Goal: Task Accomplishment & Management: Manage account settings

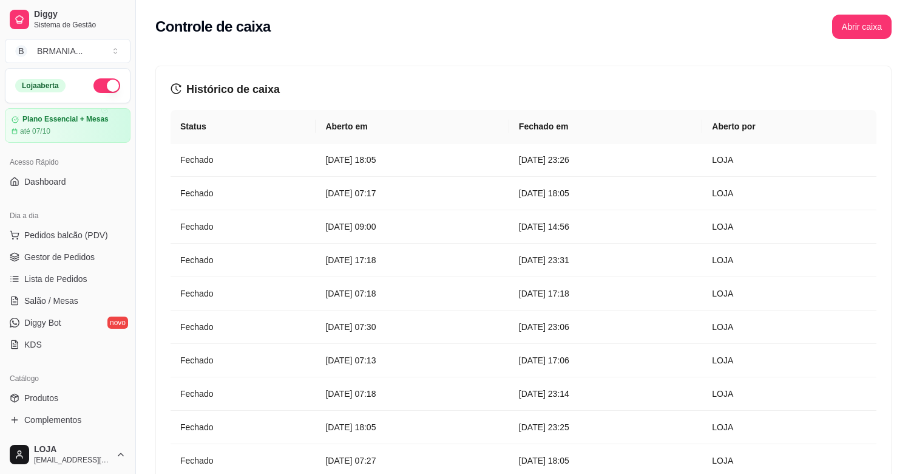
click at [865, 26] on button "Abrir caixa" at bounding box center [862, 27] width 60 height 24
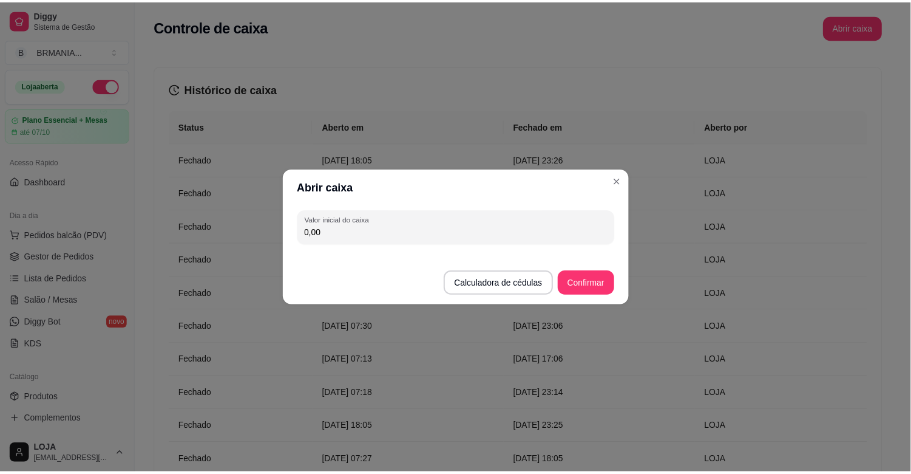
scroll to position [400, 0]
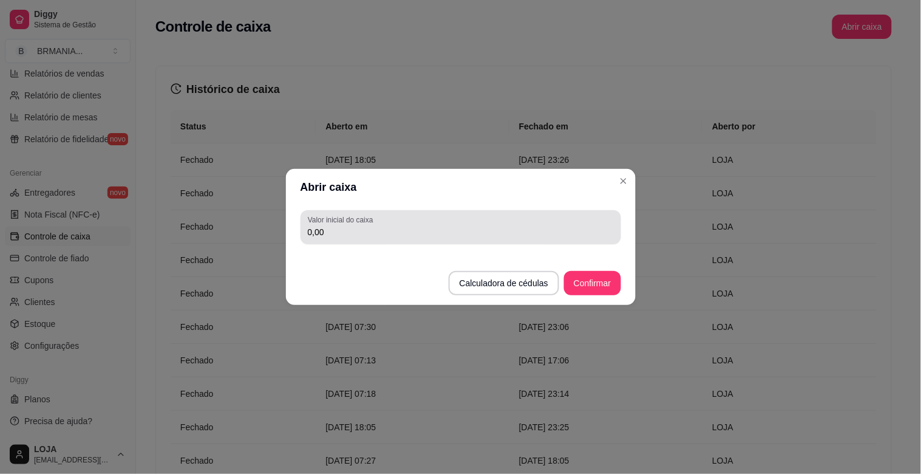
click at [334, 226] on input "0,00" at bounding box center [461, 232] width 306 height 12
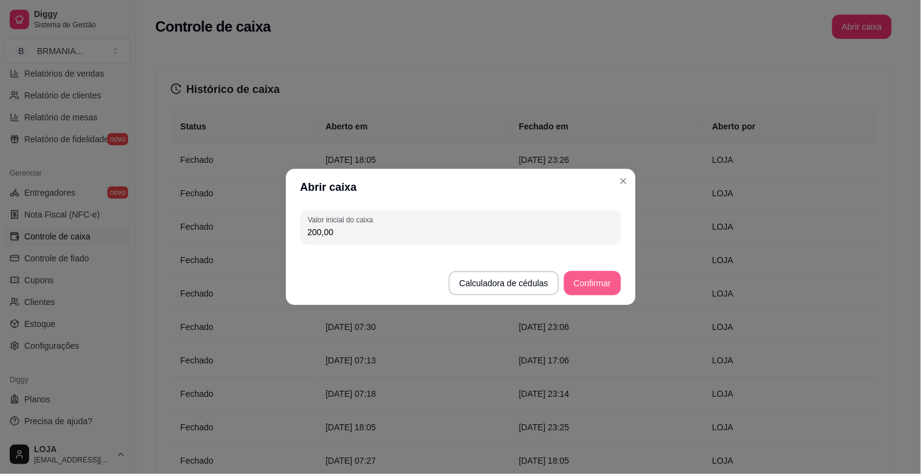
type input "200,00"
click at [583, 292] on button "Confirmar" at bounding box center [592, 283] width 56 height 24
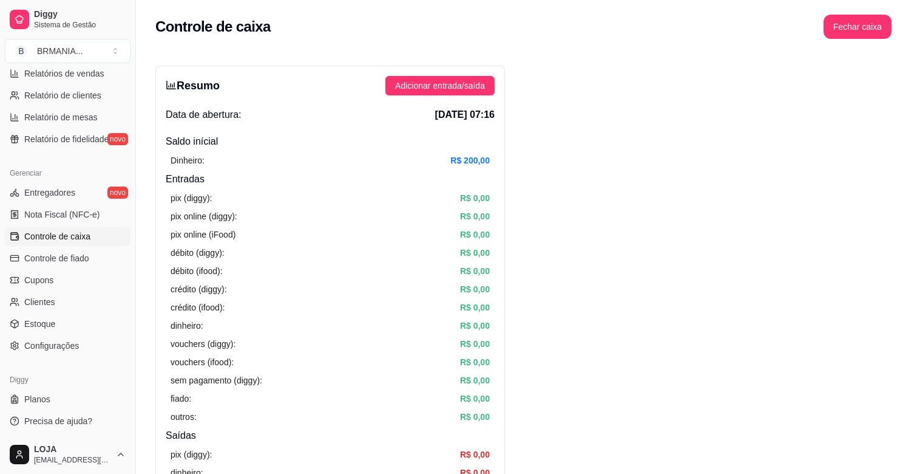
drag, startPoint x: 135, startPoint y: 287, endPoint x: 137, endPoint y: 245, distance: 41.9
click at [137, 245] on button "Toggle Sidebar" at bounding box center [136, 237] width 10 height 474
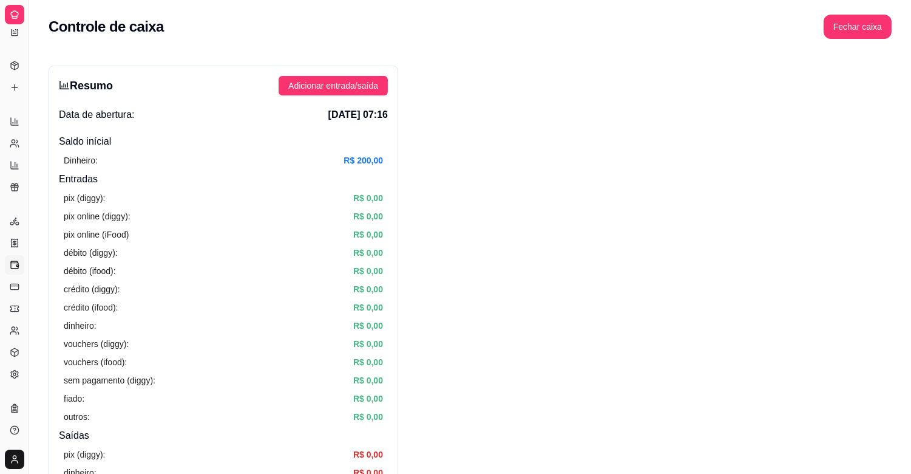
scroll to position [155, 0]
drag, startPoint x: 27, startPoint y: 268, endPoint x: 33, endPoint y: 268, distance: 6.1
click at [33, 268] on button "Toggle Sidebar" at bounding box center [29, 237] width 10 height 474
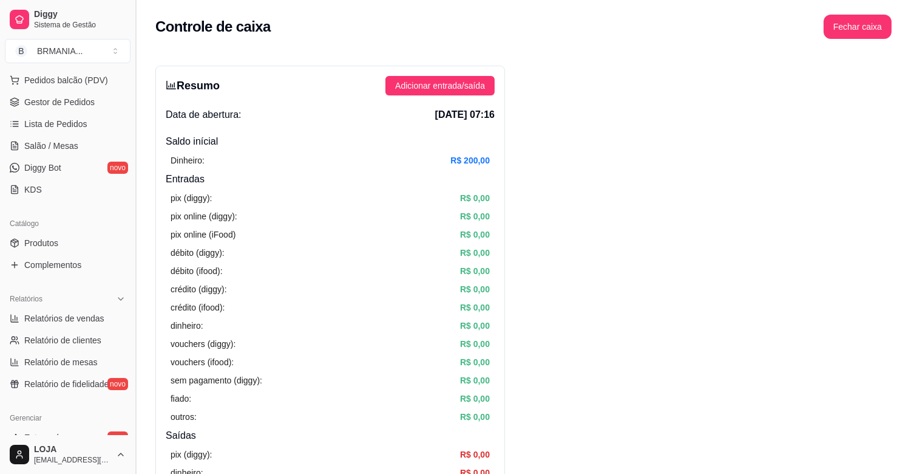
scroll to position [147, 0]
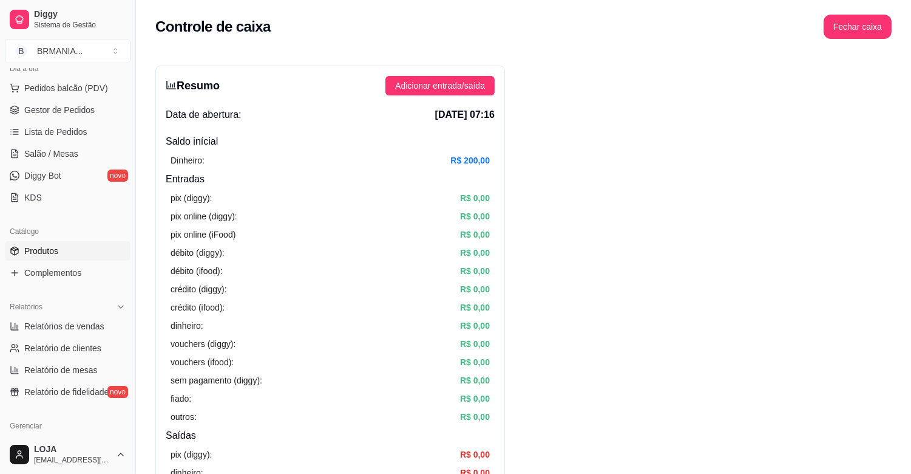
click at [84, 249] on link "Produtos" at bounding box center [68, 250] width 126 height 19
click at [28, 248] on span "Produtos" at bounding box center [41, 251] width 34 height 12
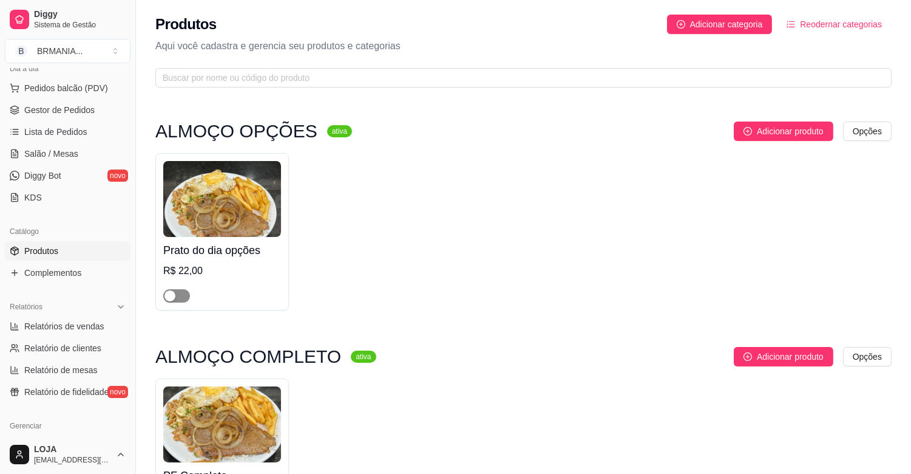
click at [46, 247] on span "Produtos" at bounding box center [41, 251] width 34 height 12
click at [180, 296] on span "button" at bounding box center [176, 295] width 27 height 13
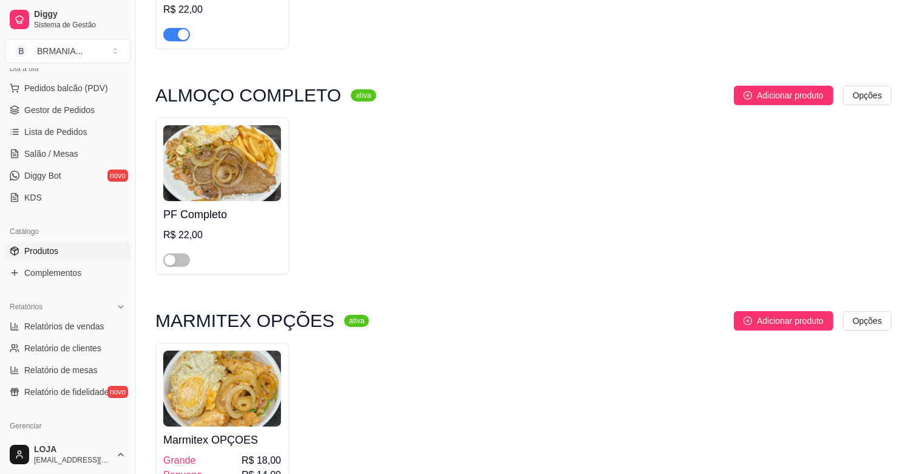
scroll to position [354, 0]
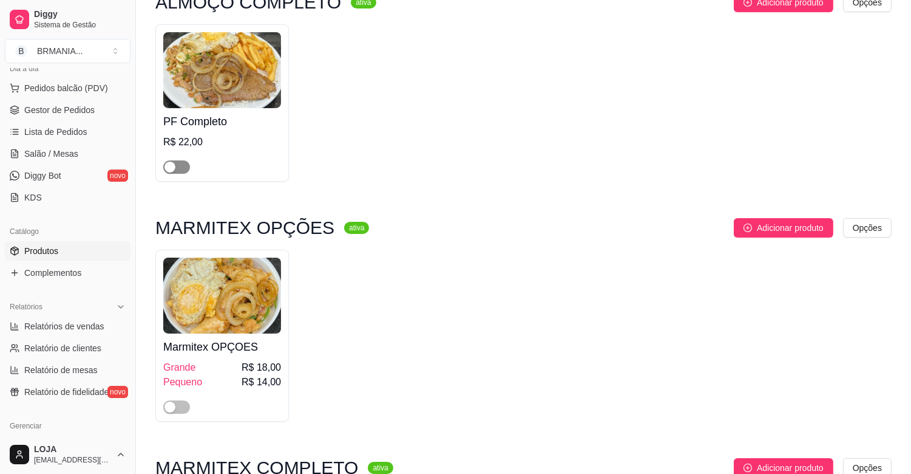
click at [183, 167] on span "button" at bounding box center [176, 166] width 27 height 13
click at [182, 407] on span "button" at bounding box center [176, 406] width 27 height 13
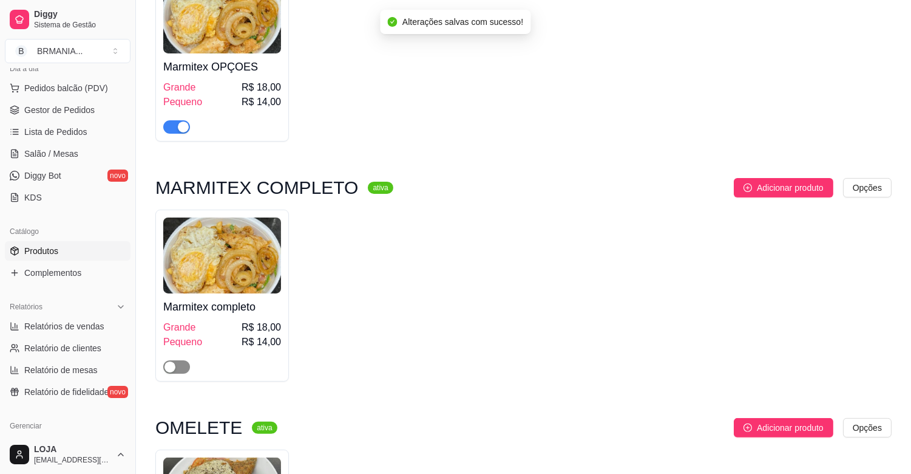
click at [184, 366] on span "button" at bounding box center [176, 366] width 27 height 13
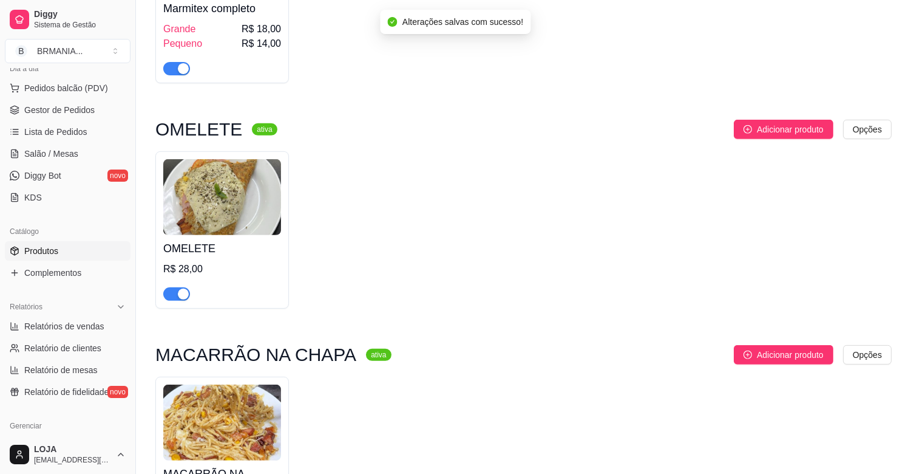
click at [179, 292] on div "button" at bounding box center [183, 293] width 11 height 11
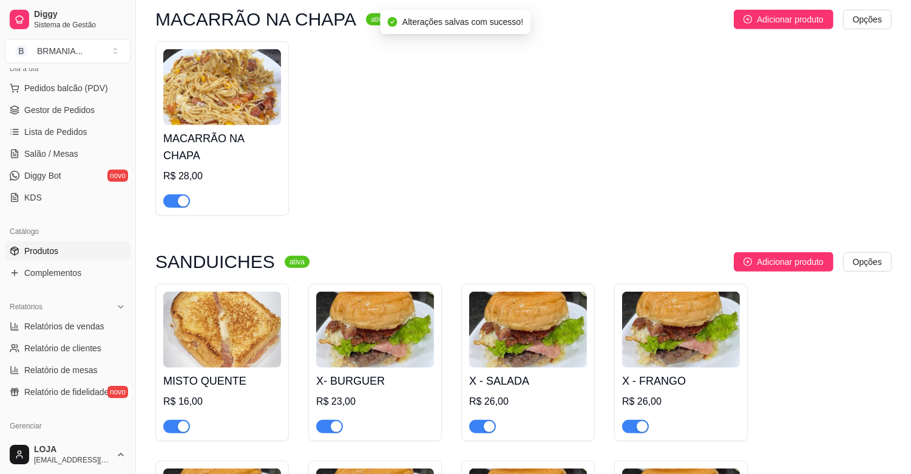
scroll to position [1342, 0]
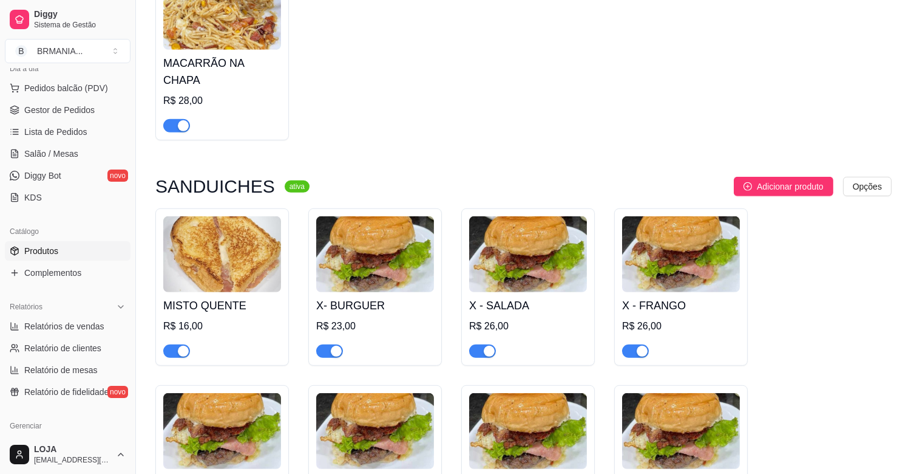
click at [180, 120] on div "button" at bounding box center [183, 125] width 11 height 11
click at [183, 345] on div "button" at bounding box center [183, 350] width 11 height 11
drag, startPoint x: 334, startPoint y: 335, endPoint x: 505, endPoint y: 338, distance: 170.7
click at [335, 345] on div "button" at bounding box center [336, 350] width 11 height 11
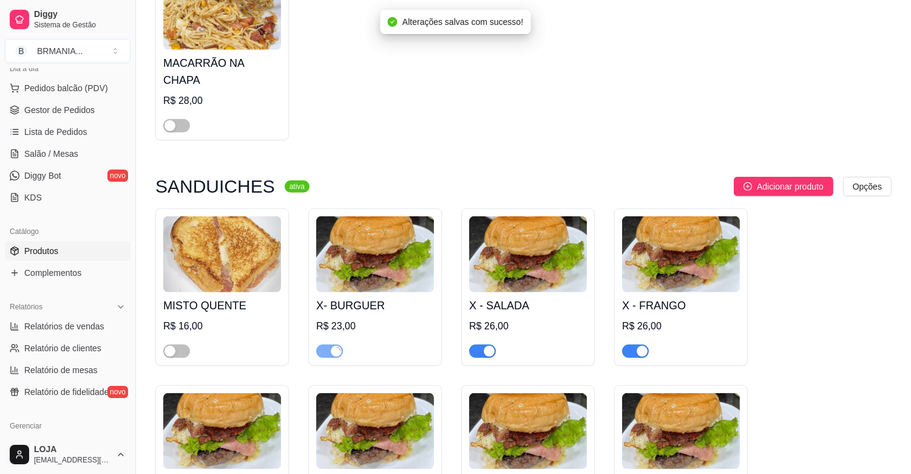
click at [489, 345] on div "button" at bounding box center [489, 350] width 11 height 11
click at [642, 345] on div "button" at bounding box center [642, 350] width 11 height 11
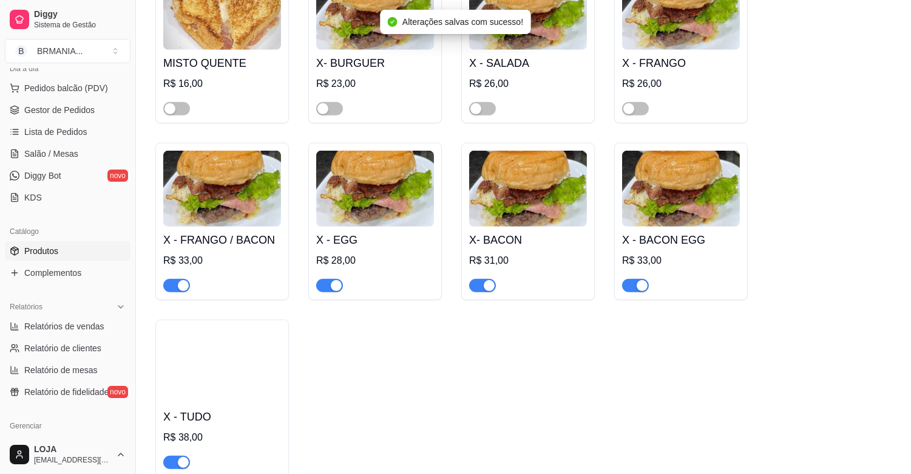
scroll to position [1622, 0]
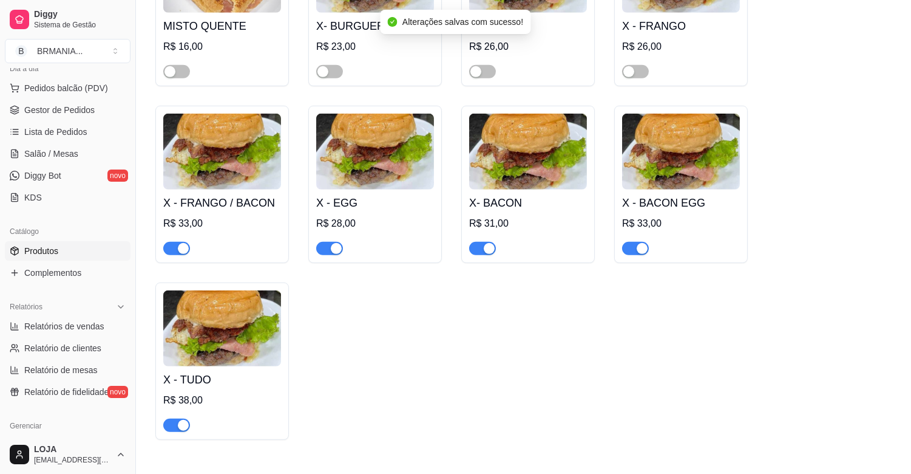
click at [638, 243] on div "button" at bounding box center [642, 248] width 11 height 11
click at [481, 242] on button "button" at bounding box center [482, 248] width 27 height 13
click at [341, 243] on div "button" at bounding box center [336, 248] width 11 height 11
click at [180, 243] on div "button" at bounding box center [183, 248] width 11 height 11
click at [183, 420] on div "button" at bounding box center [183, 425] width 11 height 11
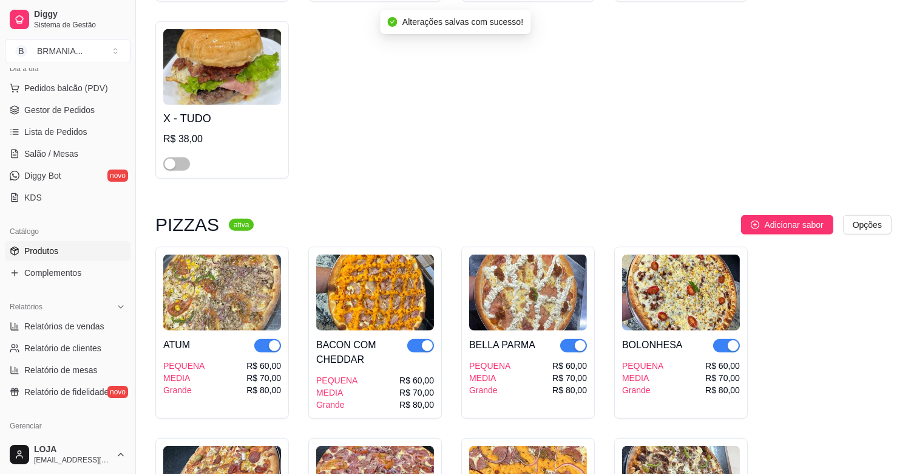
scroll to position [2013, 0]
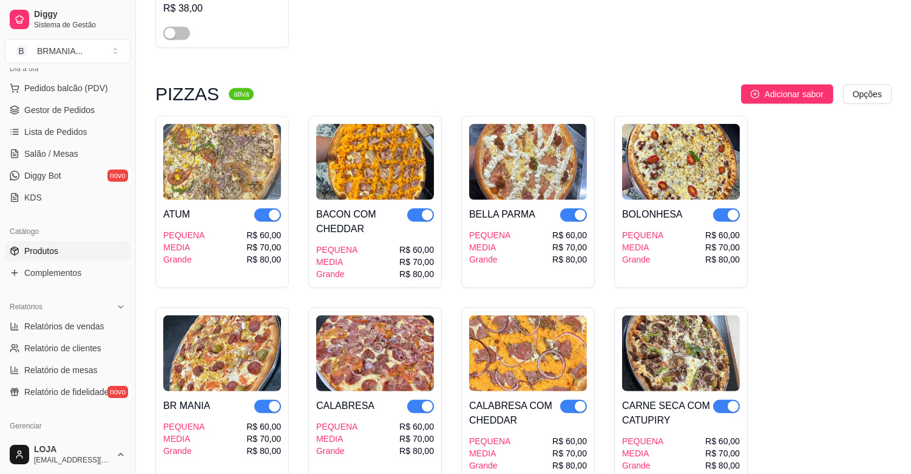
click at [276, 209] on div "button" at bounding box center [274, 214] width 11 height 11
click at [429, 209] on div "button" at bounding box center [427, 214] width 11 height 11
click at [579, 209] on div "button" at bounding box center [580, 214] width 11 height 11
click at [730, 209] on div "button" at bounding box center [733, 214] width 11 height 11
click at [732, 401] on div "button" at bounding box center [733, 406] width 11 height 11
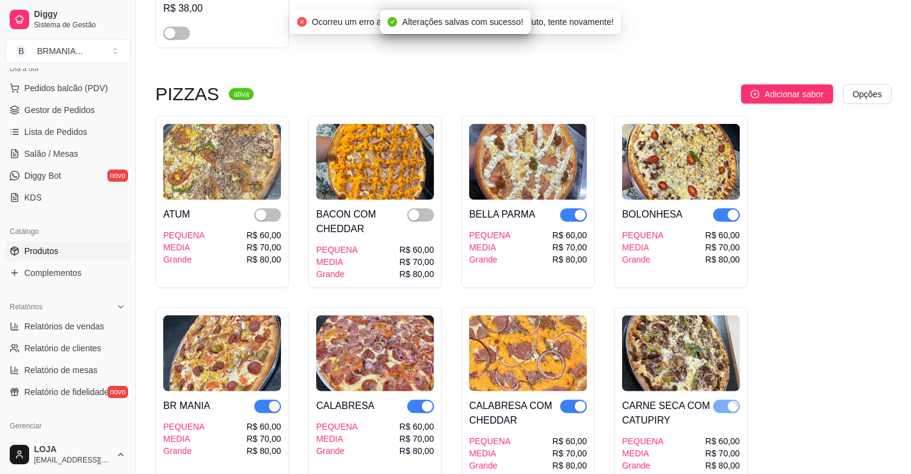
click at [578, 401] on div "button" at bounding box center [580, 406] width 11 height 11
click at [420, 400] on span "button" at bounding box center [420, 406] width 27 height 13
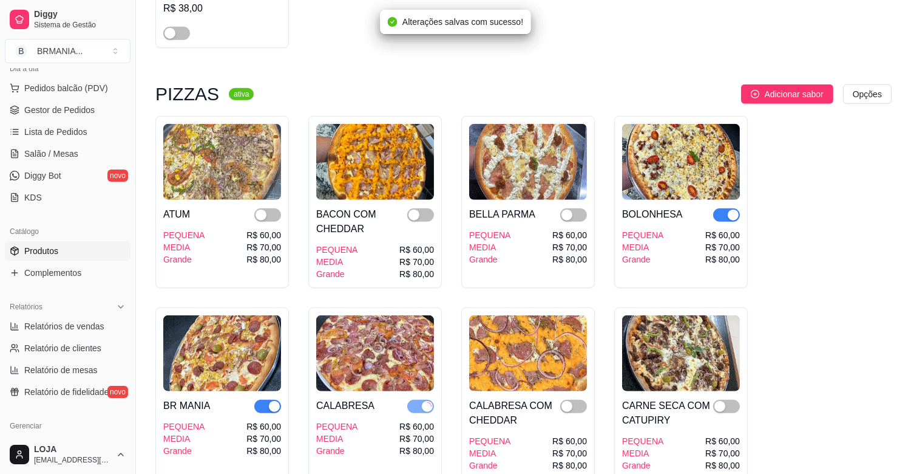
click at [277, 401] on div "button" at bounding box center [274, 406] width 11 height 11
click at [733, 209] on div "button" at bounding box center [733, 214] width 11 height 11
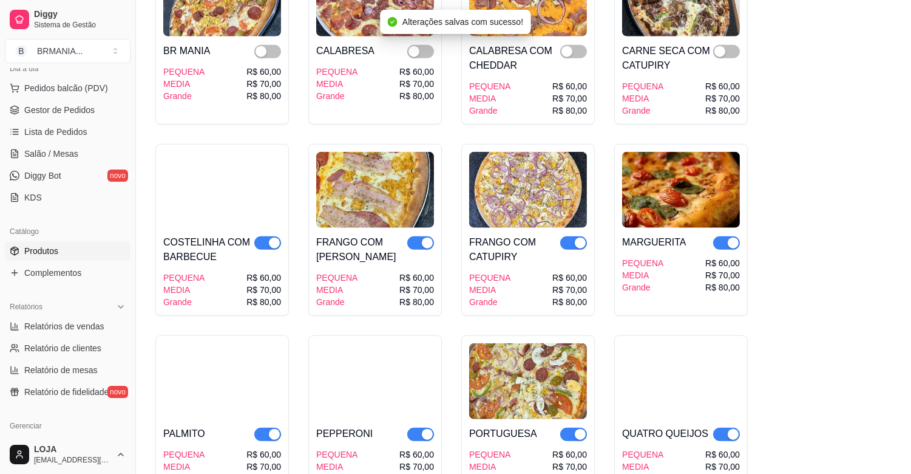
scroll to position [2498, 0]
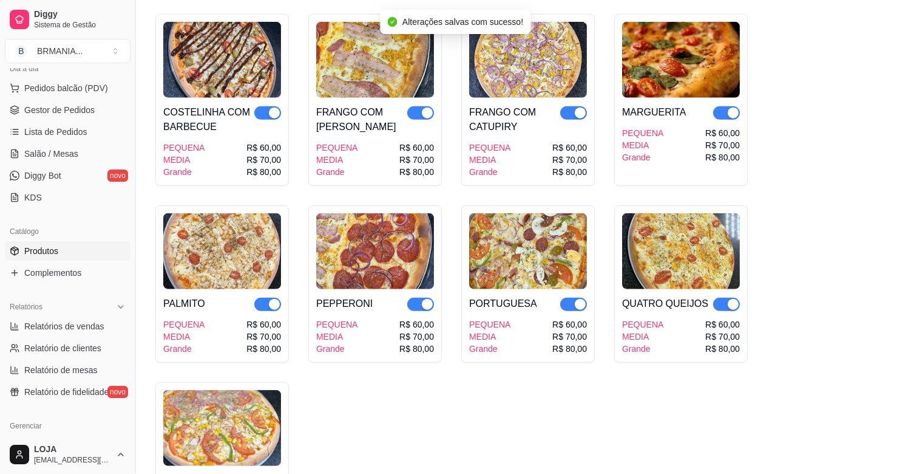
click at [731, 107] on div "button" at bounding box center [733, 112] width 11 height 11
click at [583, 107] on div "button" at bounding box center [580, 112] width 11 height 11
click at [425, 107] on div "button" at bounding box center [427, 112] width 11 height 11
click at [275, 107] on div "button" at bounding box center [274, 112] width 11 height 11
click at [275, 299] on div "button" at bounding box center [274, 304] width 11 height 11
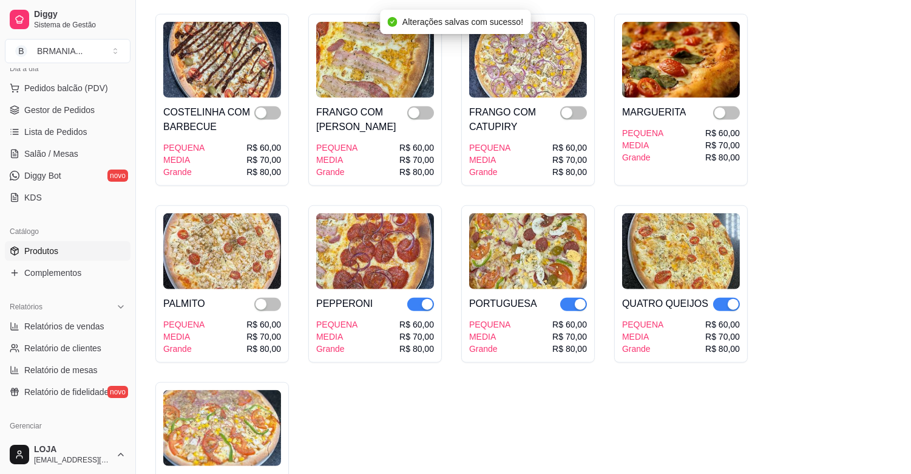
click at [429, 299] on div "button" at bounding box center [427, 304] width 11 height 11
click at [585, 299] on div "button" at bounding box center [580, 304] width 11 height 11
click at [729, 299] on div "button" at bounding box center [733, 304] width 11 height 11
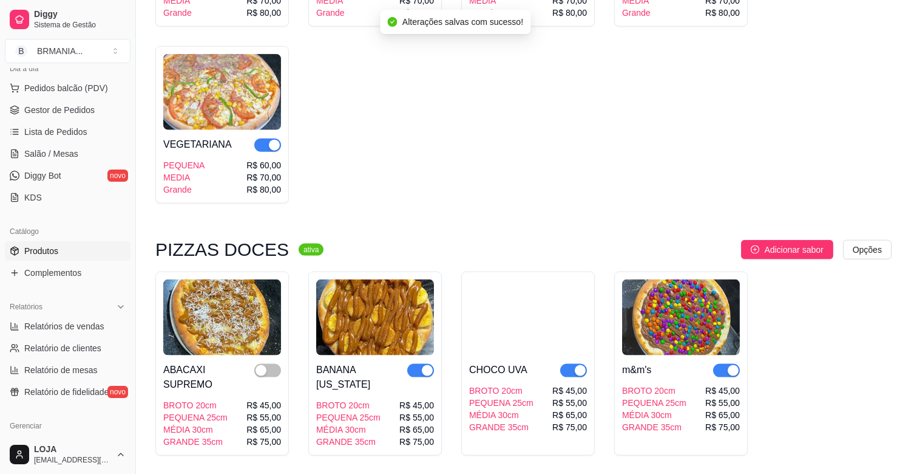
scroll to position [2852, 0]
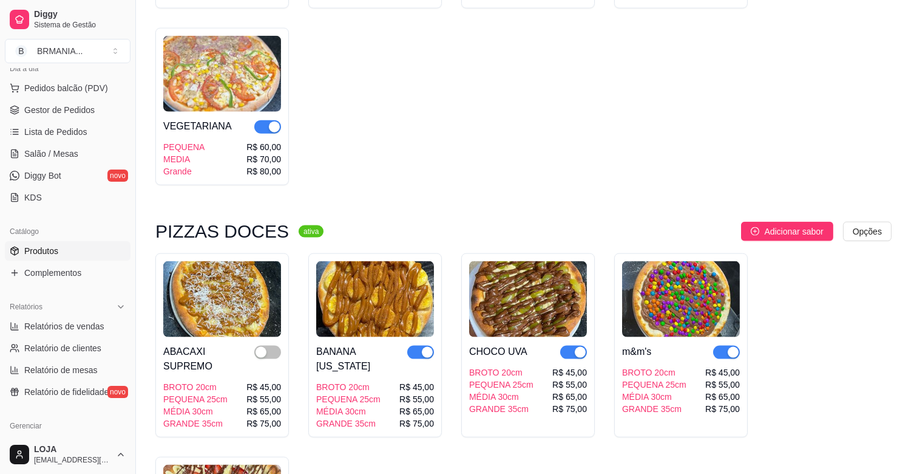
click at [277, 121] on div "button" at bounding box center [274, 126] width 11 height 11
click at [427, 347] on div "button" at bounding box center [427, 352] width 11 height 11
click at [577, 347] on div "button" at bounding box center [580, 352] width 11 height 11
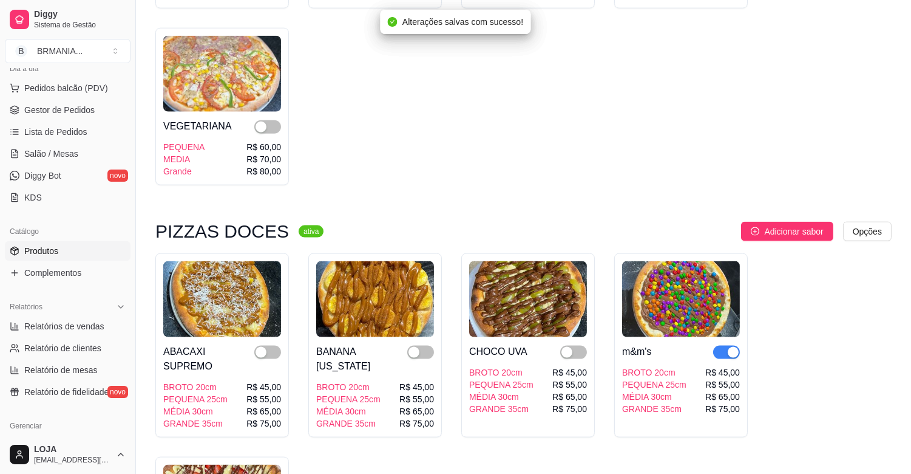
click at [729, 347] on div "button" at bounding box center [733, 352] width 11 height 11
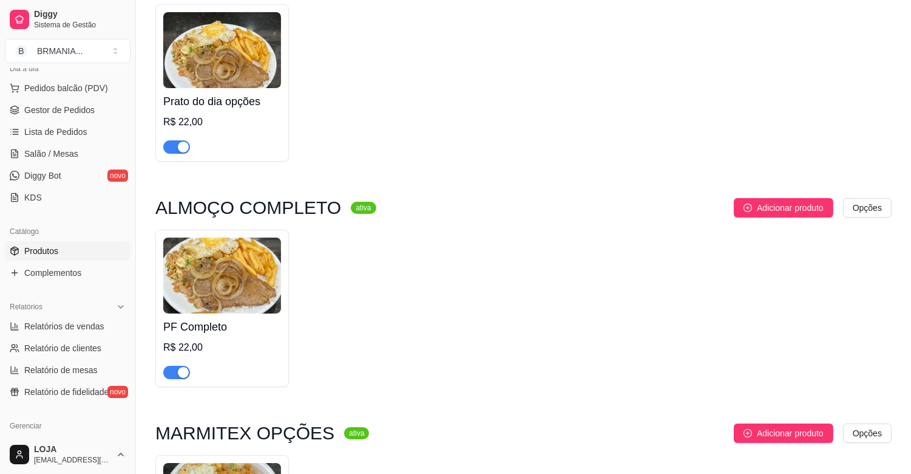
scroll to position [0, 0]
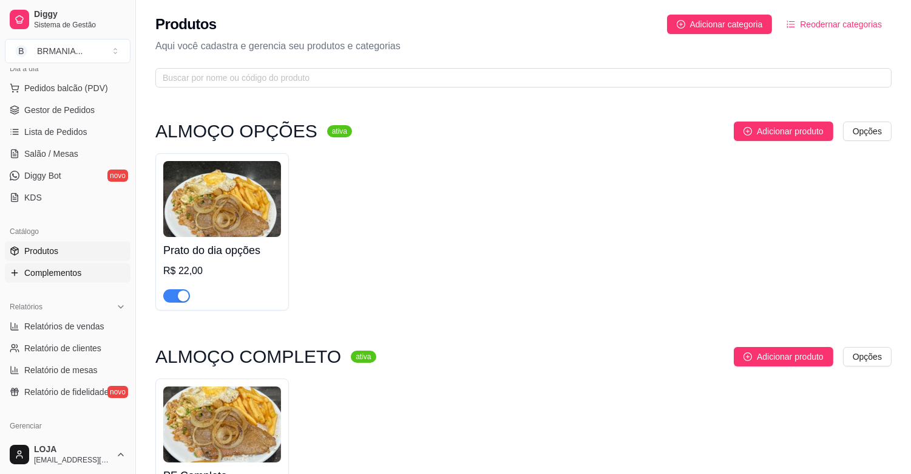
click at [95, 271] on link "Complementos" at bounding box center [68, 272] width 126 height 19
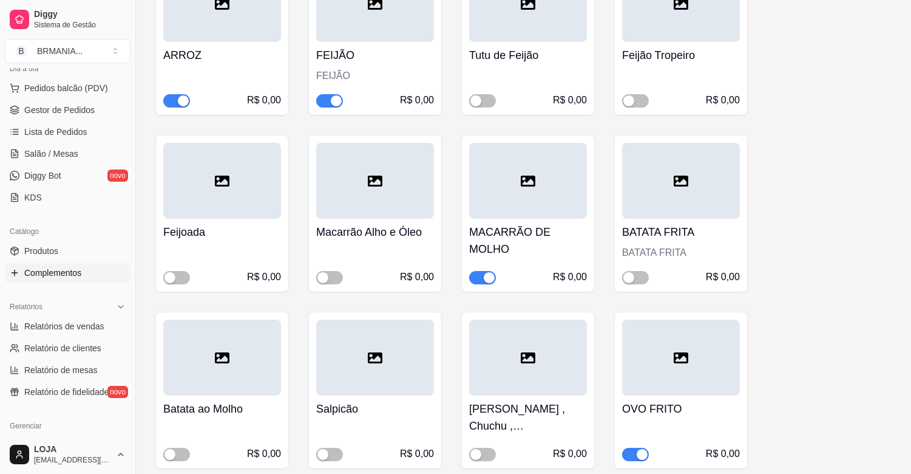
scroll to position [293, 0]
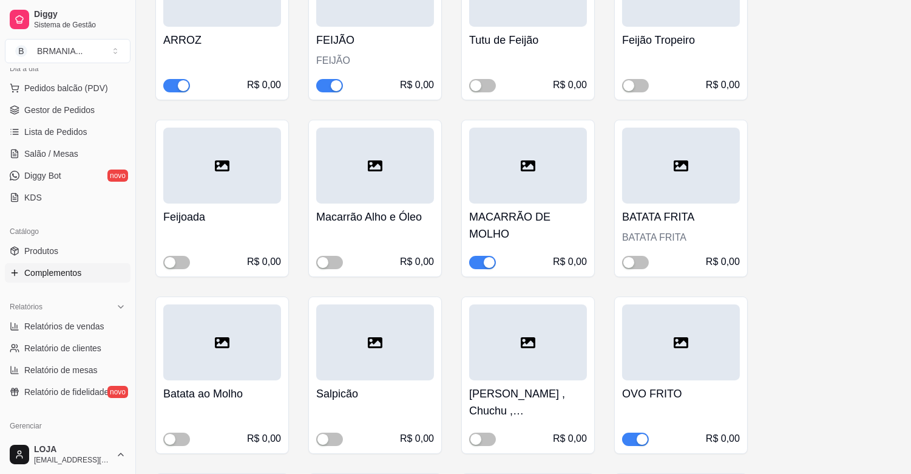
click at [489, 257] on div "button" at bounding box center [489, 262] width 11 height 11
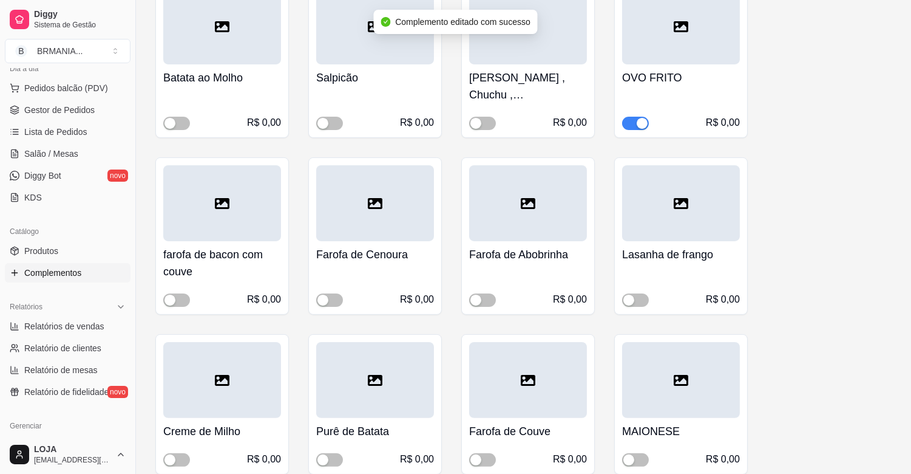
scroll to position [646, 0]
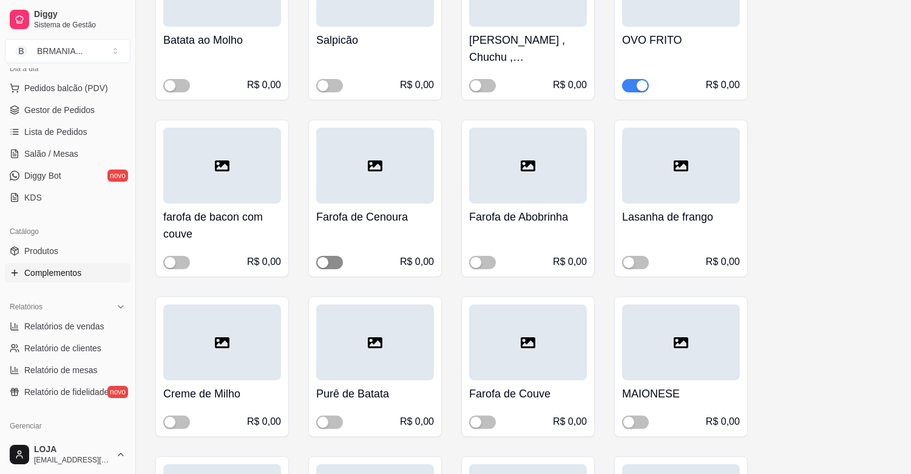
click at [336, 258] on span "button" at bounding box center [329, 262] width 27 height 13
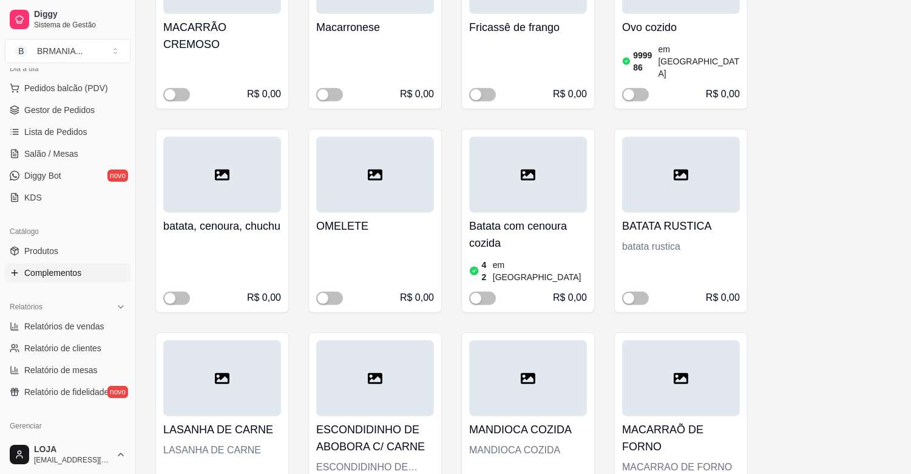
scroll to position [1517, 0]
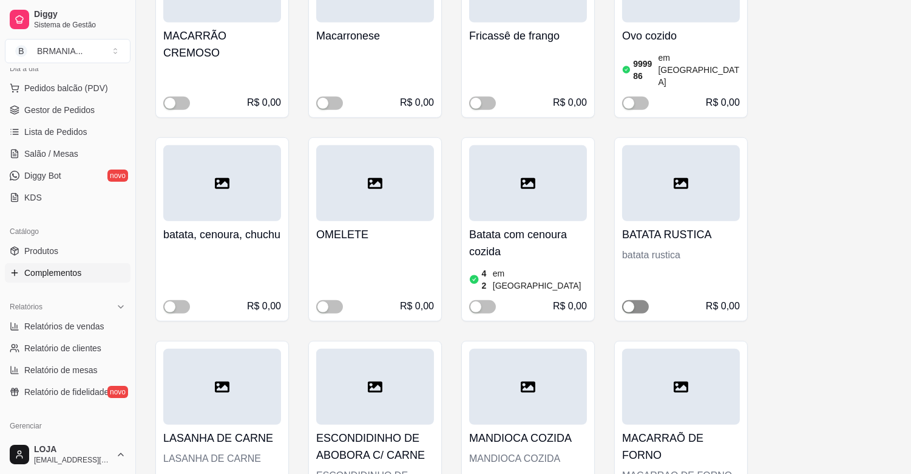
click at [639, 300] on span "button" at bounding box center [635, 306] width 27 height 13
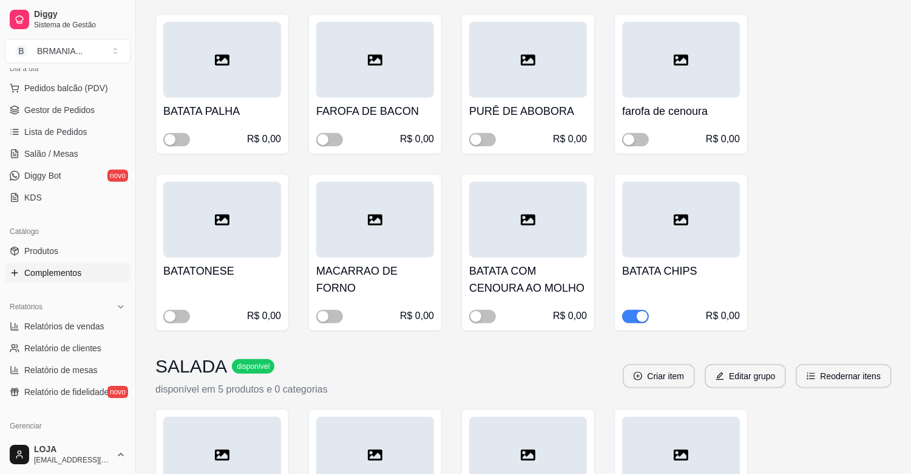
scroll to position [2254, 0]
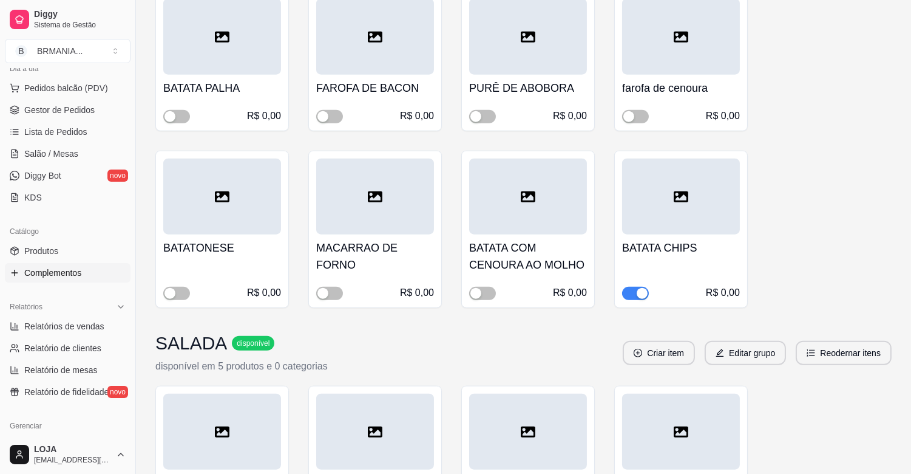
click at [645, 288] on div "button" at bounding box center [642, 293] width 11 height 11
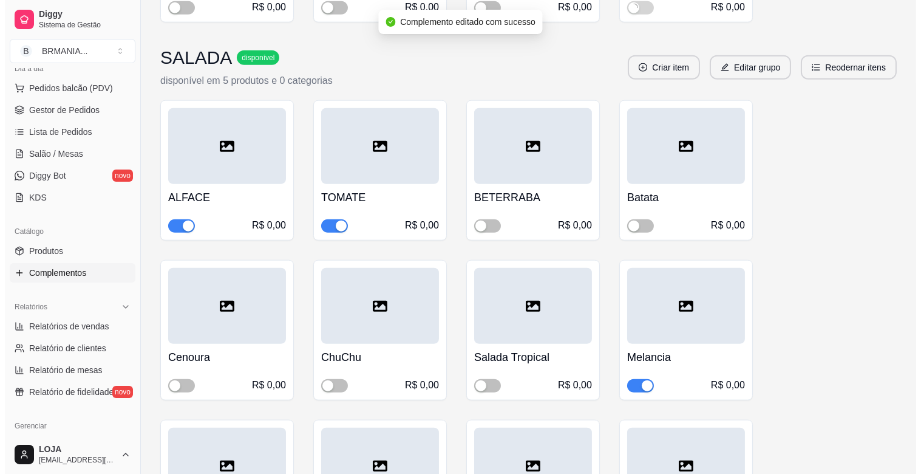
scroll to position [2561, 0]
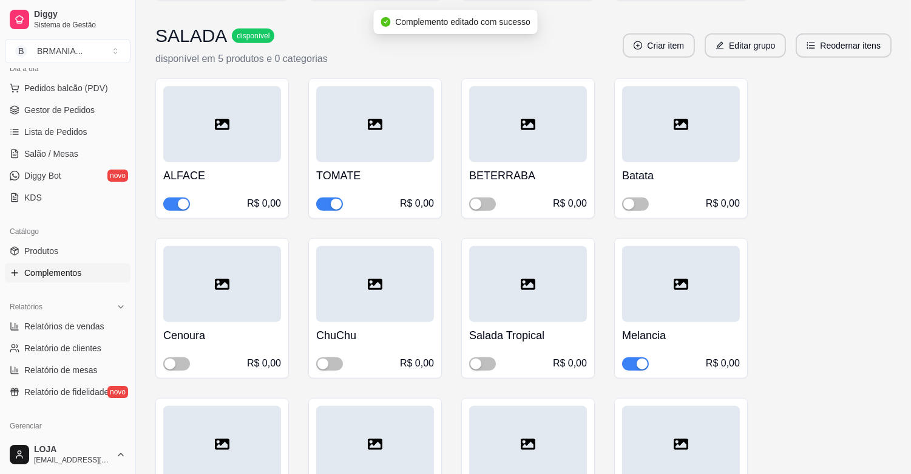
click at [638, 358] on div "button" at bounding box center [642, 363] width 11 height 11
click at [724, 41] on icon "edit" at bounding box center [720, 45] width 9 height 9
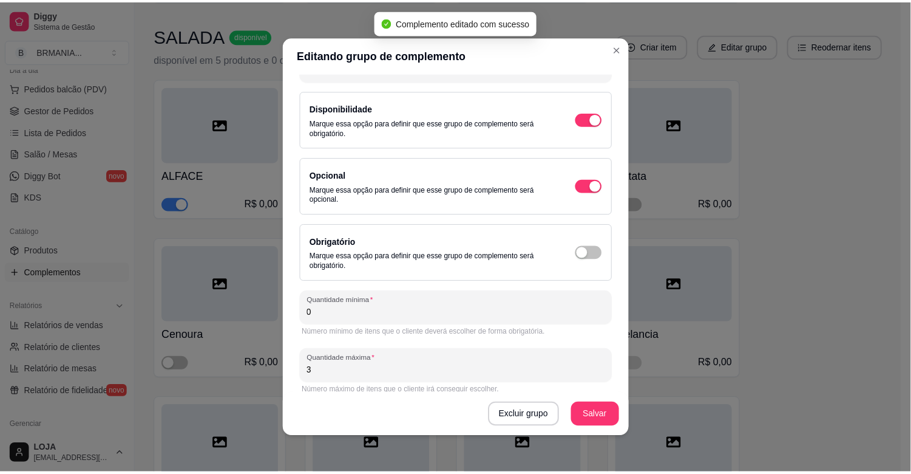
scroll to position [81, 0]
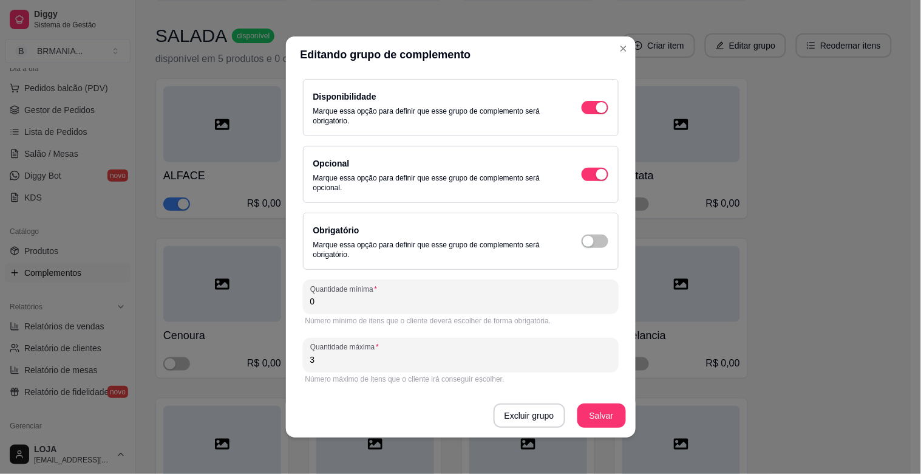
click at [399, 364] on input "3" at bounding box center [460, 359] width 301 height 12
type input "2"
click at [596, 410] on button "Salvar" at bounding box center [601, 416] width 47 height 24
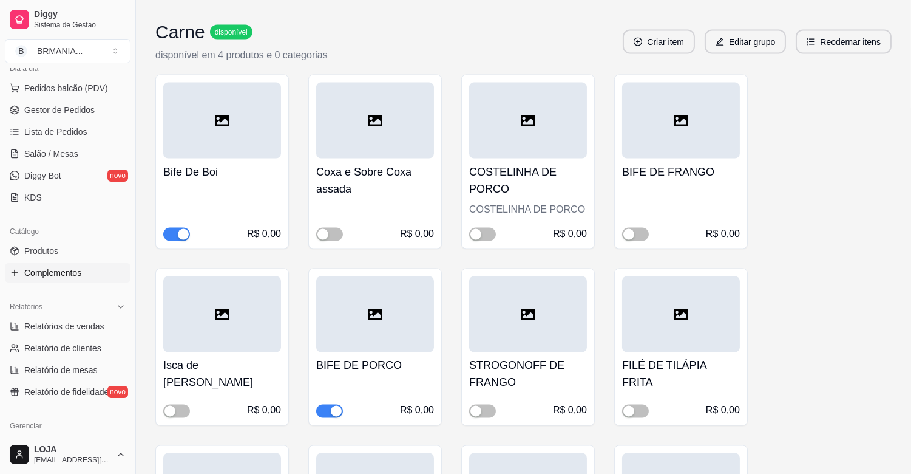
scroll to position [3801, 0]
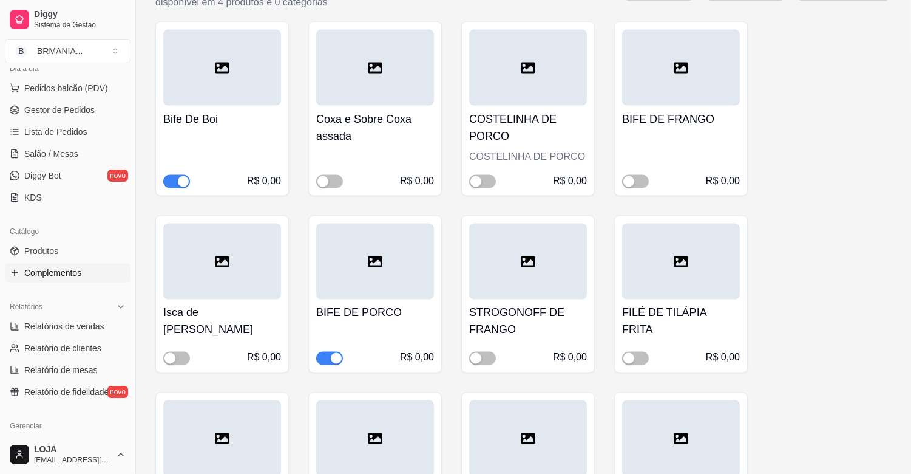
click at [339, 353] on div "button" at bounding box center [336, 358] width 11 height 11
click at [641, 175] on span "button" at bounding box center [635, 181] width 27 height 13
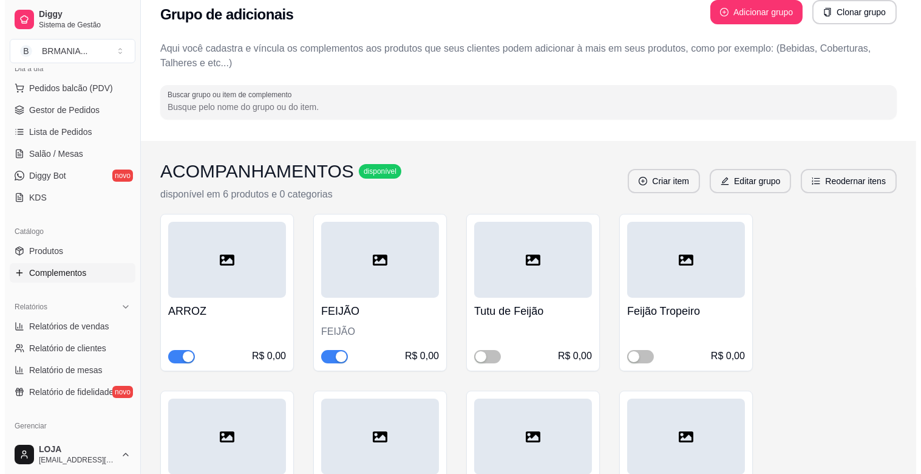
scroll to position [0, 0]
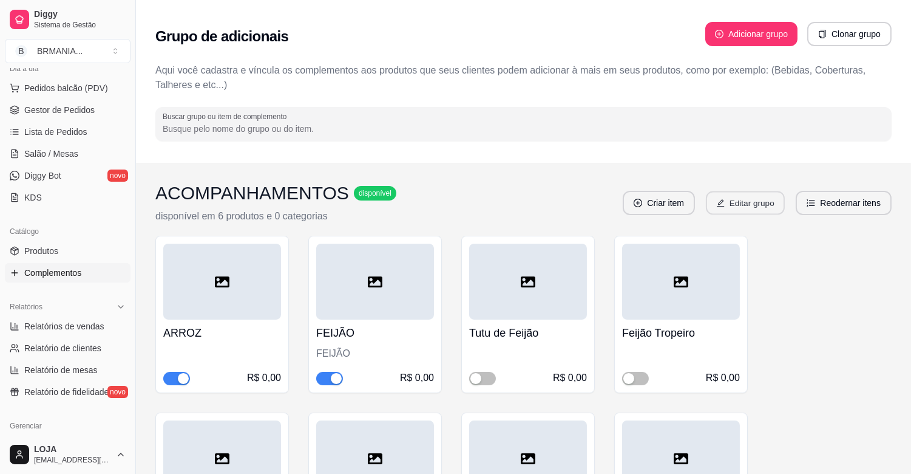
click at [738, 205] on button "Editar grupo" at bounding box center [745, 203] width 79 height 24
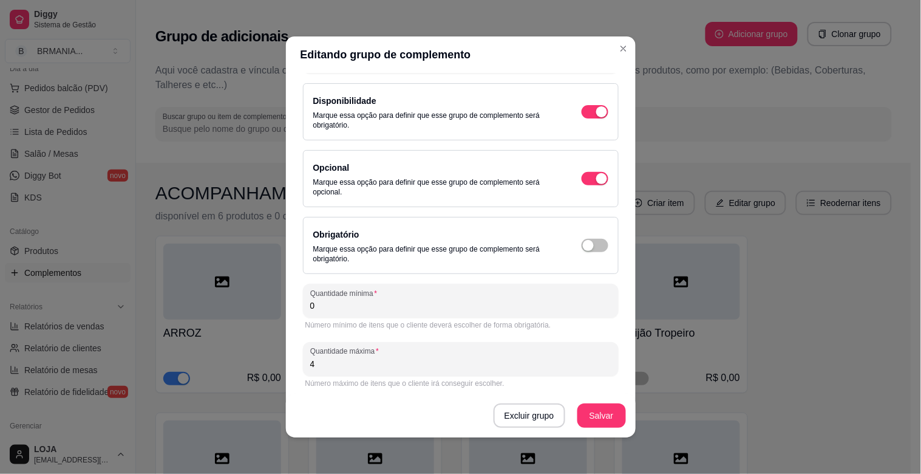
scroll to position [81, 0]
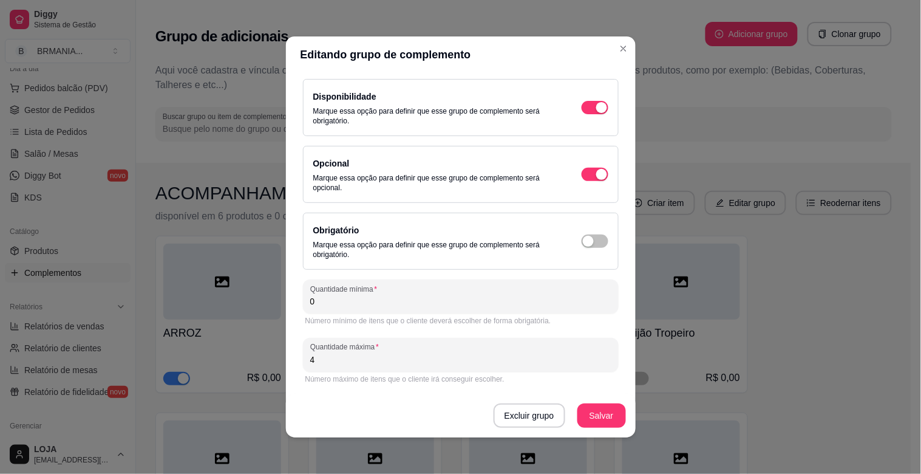
click at [332, 360] on input "4" at bounding box center [460, 359] width 301 height 12
type input "5"
click at [597, 417] on button "Salvar" at bounding box center [601, 416] width 47 height 24
